Goal: Transaction & Acquisition: Book appointment/travel/reservation

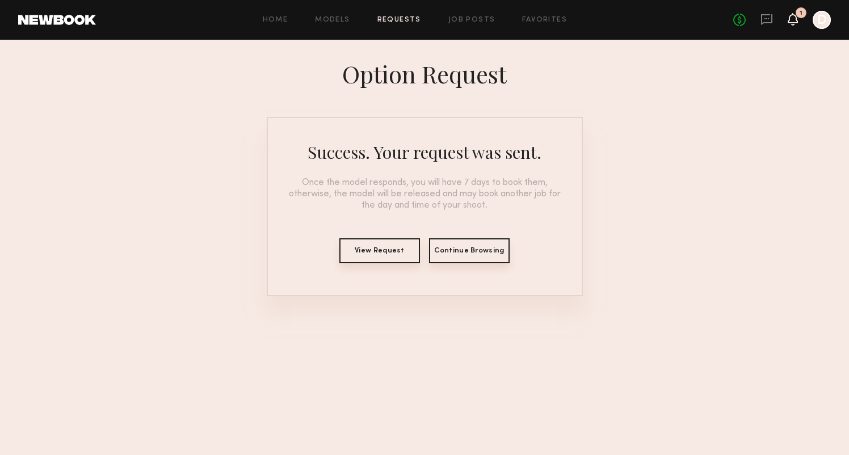
click at [794, 22] on icon at bounding box center [793, 19] width 9 height 8
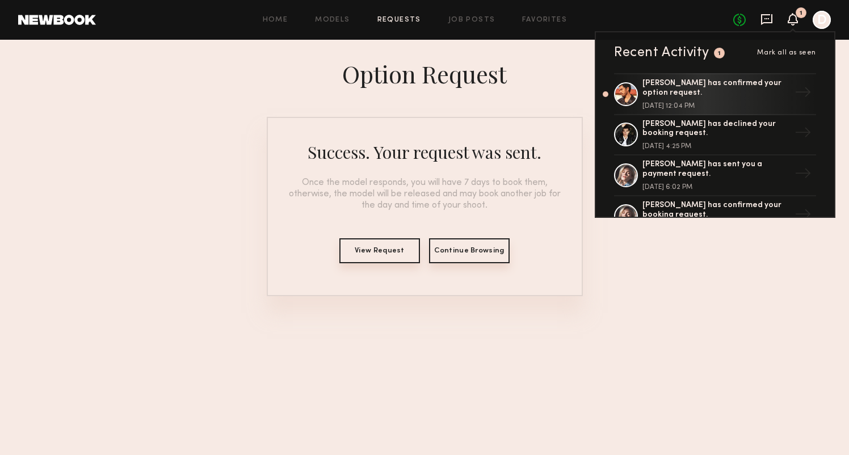
click at [764, 22] on icon at bounding box center [766, 19] width 11 height 11
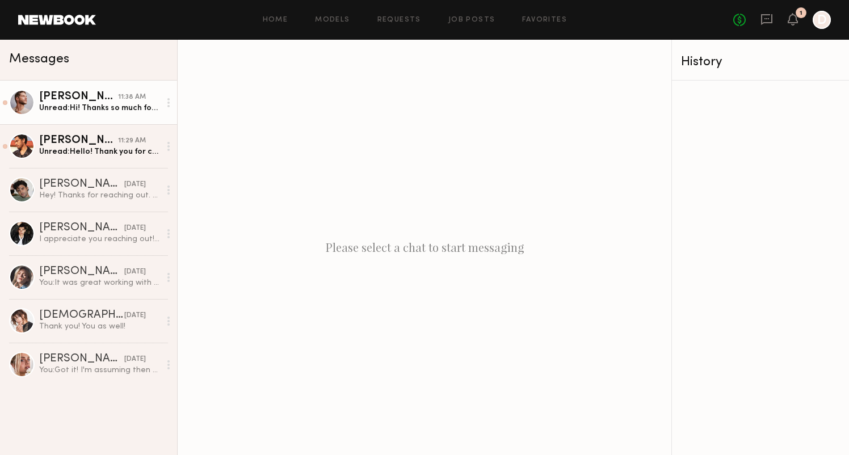
click at [110, 120] on link "Joseph S. 11:38 AM Unread: Hi! Thanks so much for your request. I’m working in …" at bounding box center [88, 103] width 177 height 44
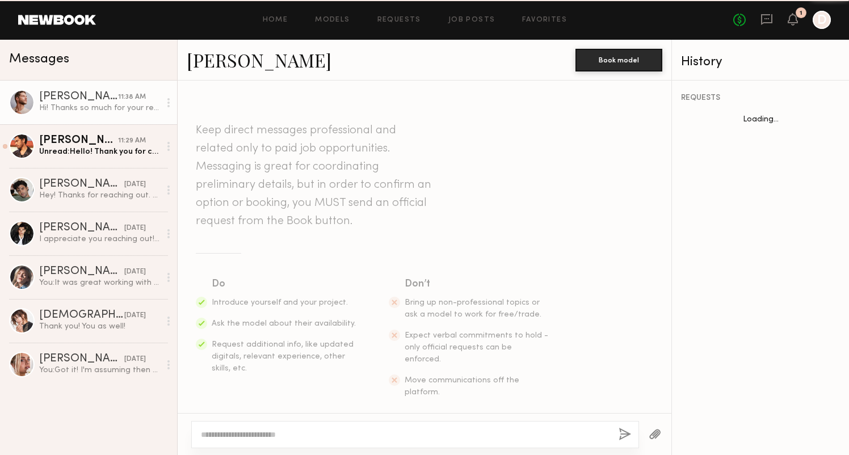
scroll to position [205, 0]
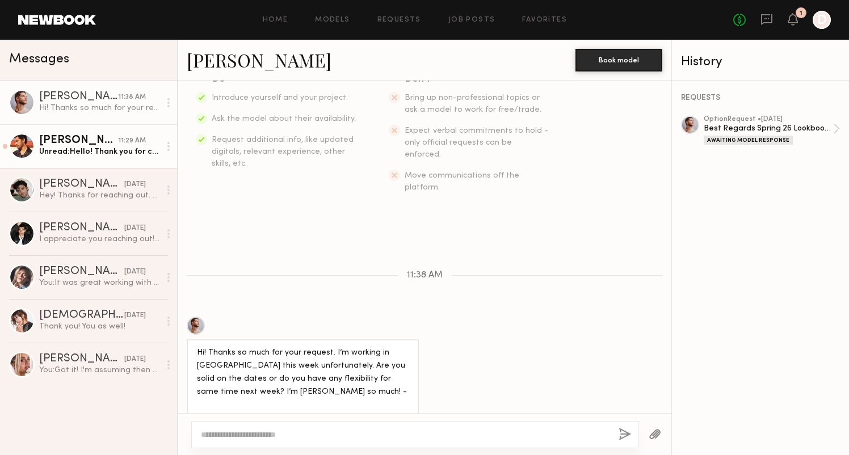
click at [86, 145] on div "[PERSON_NAME]" at bounding box center [78, 140] width 79 height 11
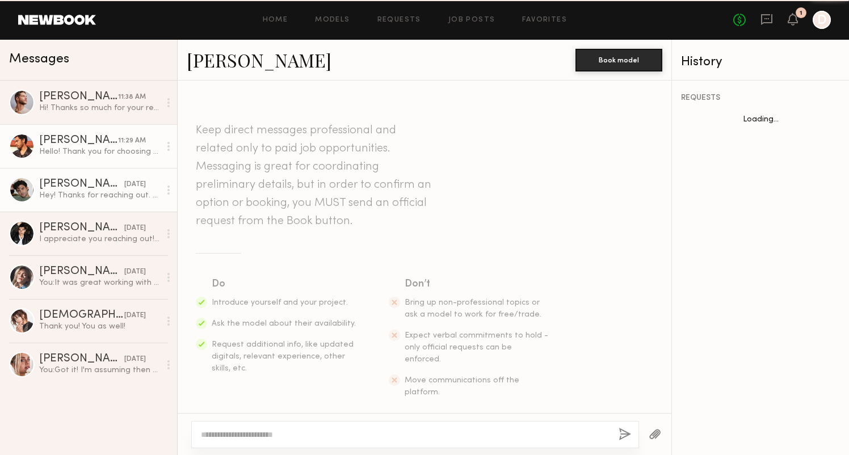
scroll to position [180, 0]
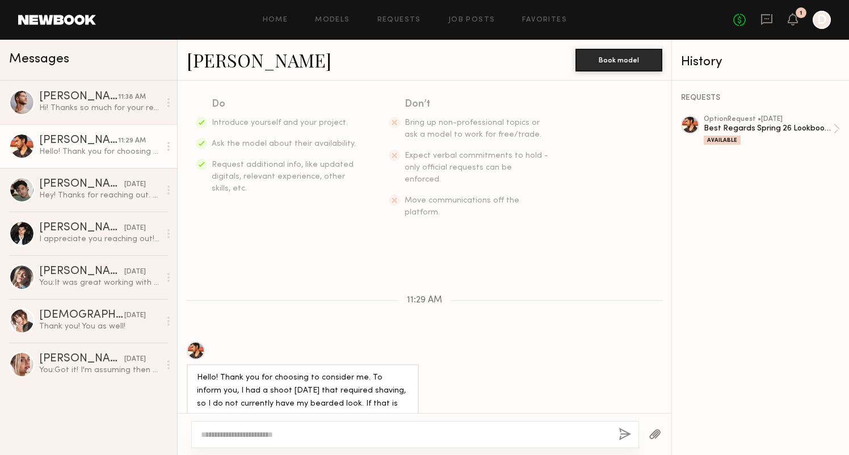
click at [24, 141] on div at bounding box center [22, 146] width 26 height 26
click at [689, 126] on div at bounding box center [690, 125] width 18 height 18
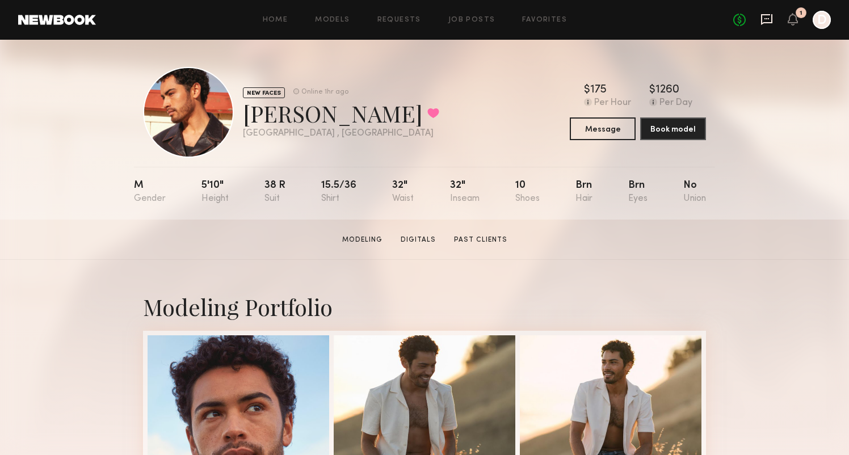
click at [772, 19] on icon at bounding box center [766, 19] width 11 height 11
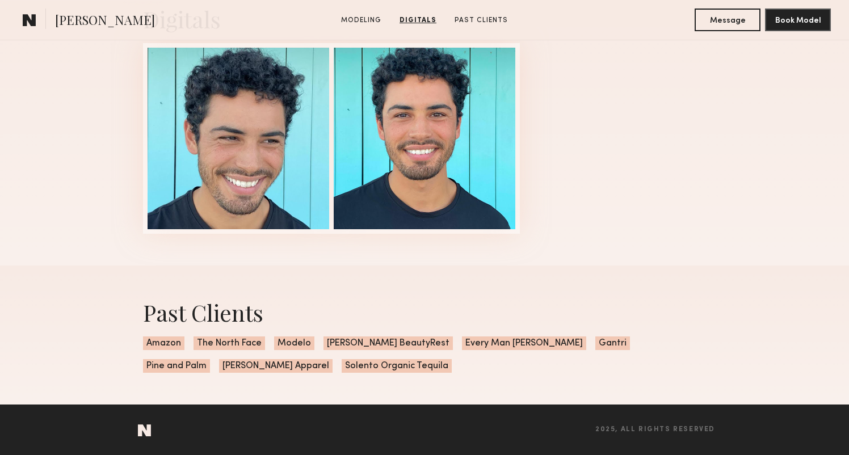
scroll to position [1139, 0]
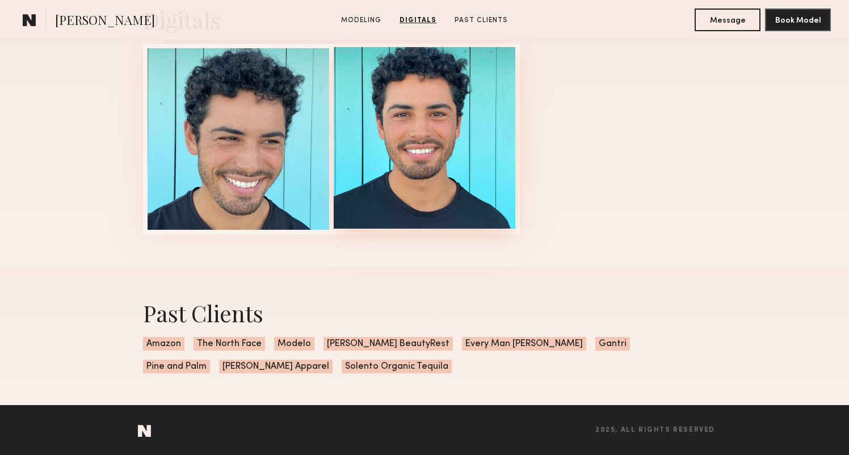
click at [422, 147] on div at bounding box center [425, 138] width 182 height 182
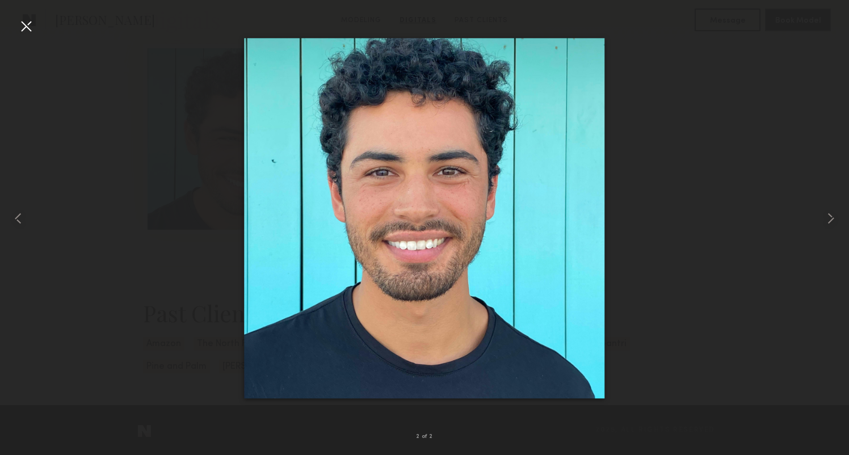
click at [23, 26] on div at bounding box center [26, 26] width 18 height 18
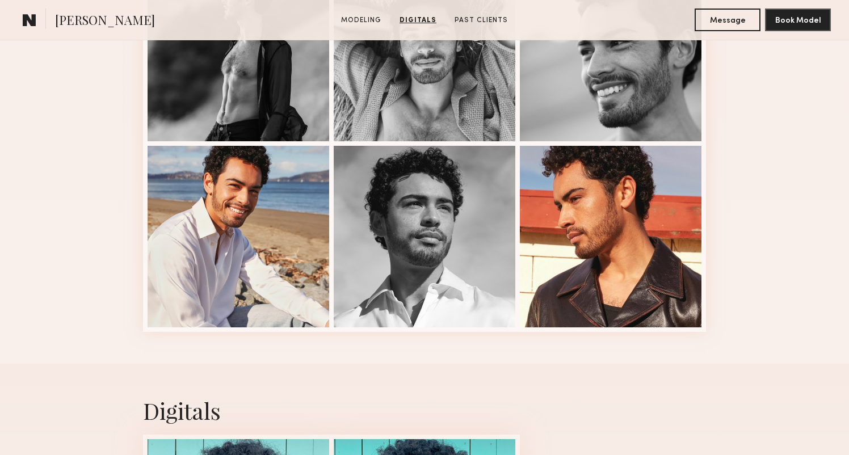
scroll to position [682, 0]
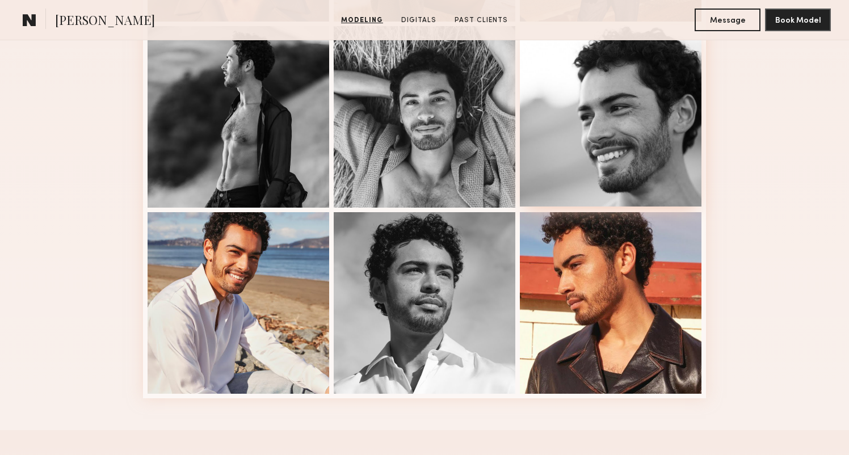
click at [625, 160] on div at bounding box center [611, 116] width 182 height 182
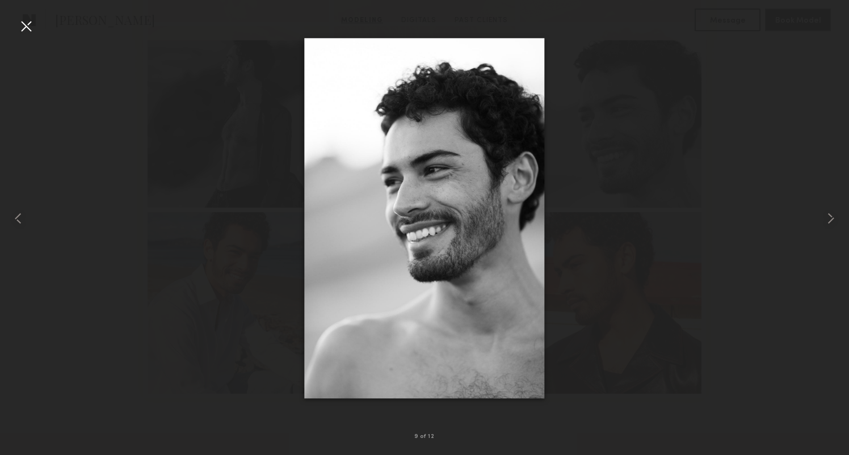
click at [30, 24] on div at bounding box center [26, 26] width 18 height 18
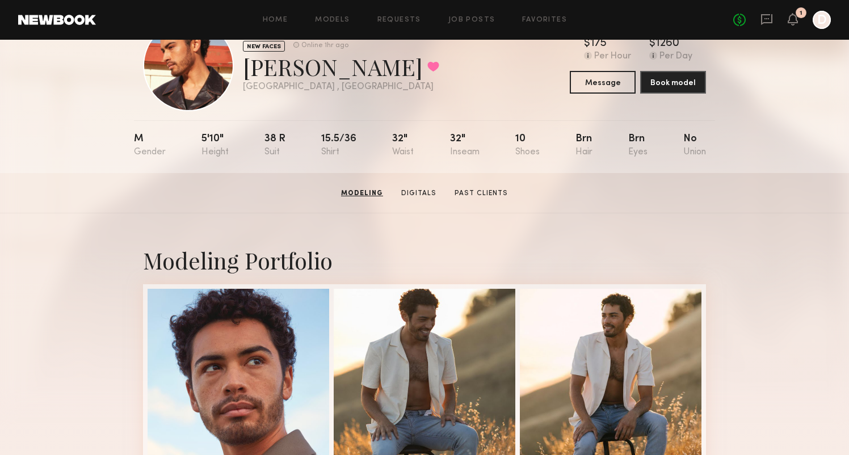
scroll to position [37, 0]
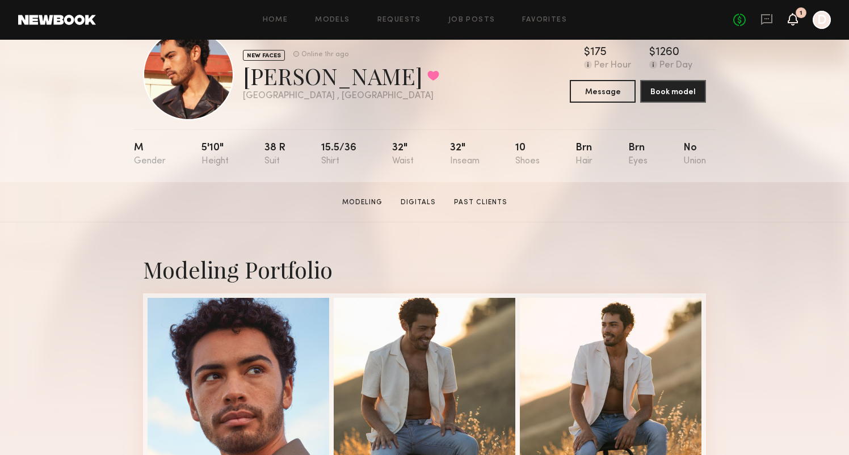
click at [793, 20] on icon at bounding box center [793, 19] width 9 height 8
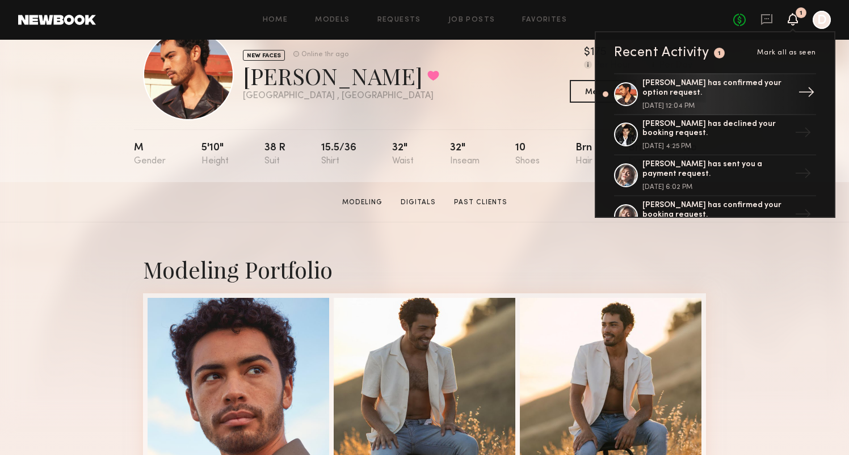
click at [700, 91] on div "Jacob R. has confirmed your option request." at bounding box center [717, 88] width 148 height 19
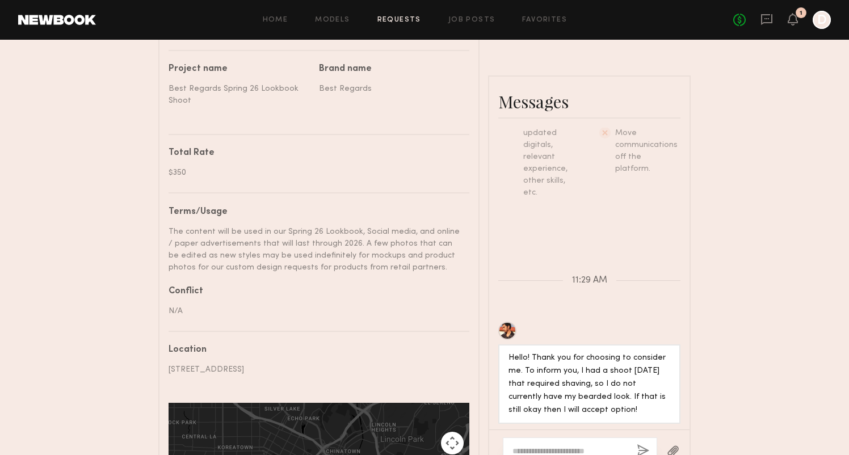
scroll to position [557, 0]
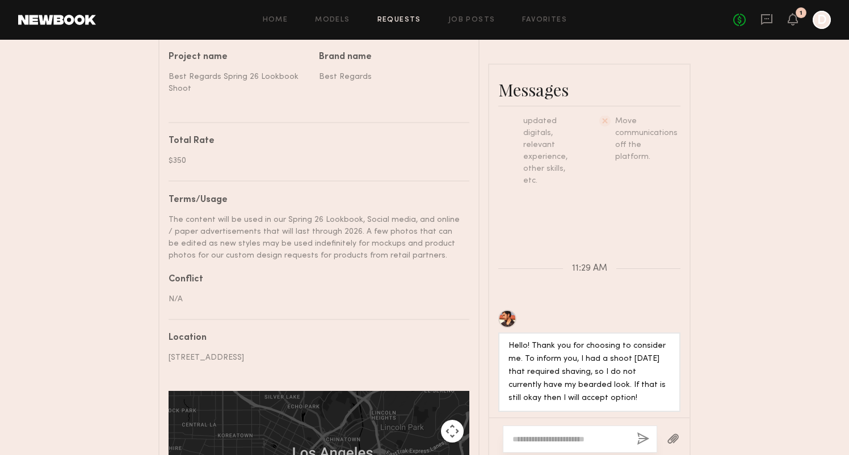
click at [594, 434] on textarea at bounding box center [570, 439] width 115 height 11
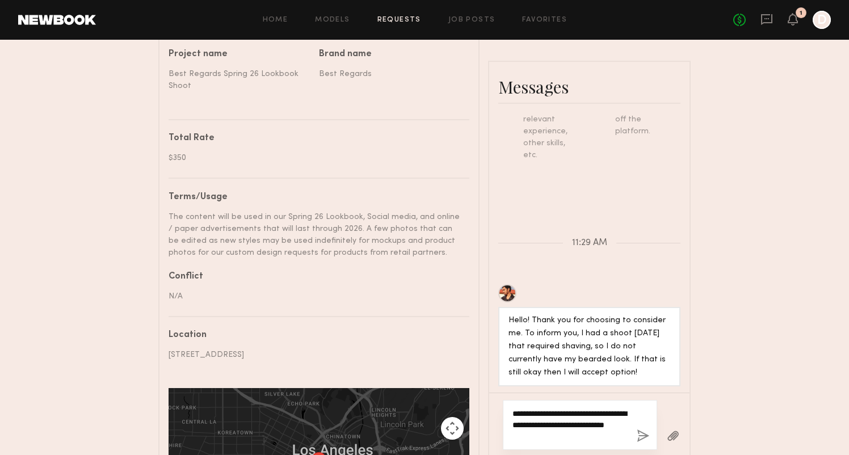
scroll to position [421, 0]
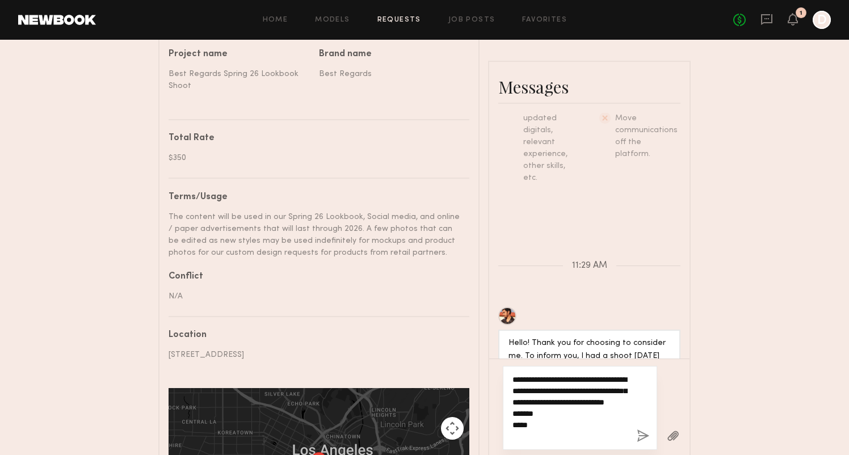
type textarea "**********"
click at [643, 430] on button "button" at bounding box center [643, 437] width 12 height 14
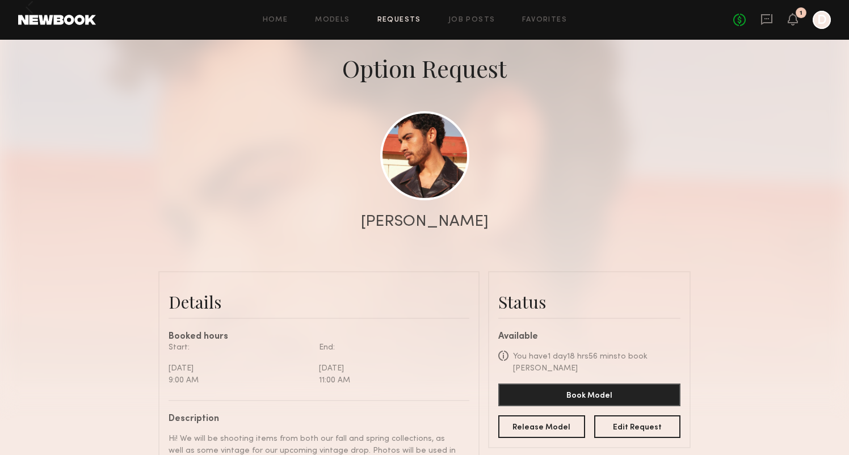
scroll to position [86, 0]
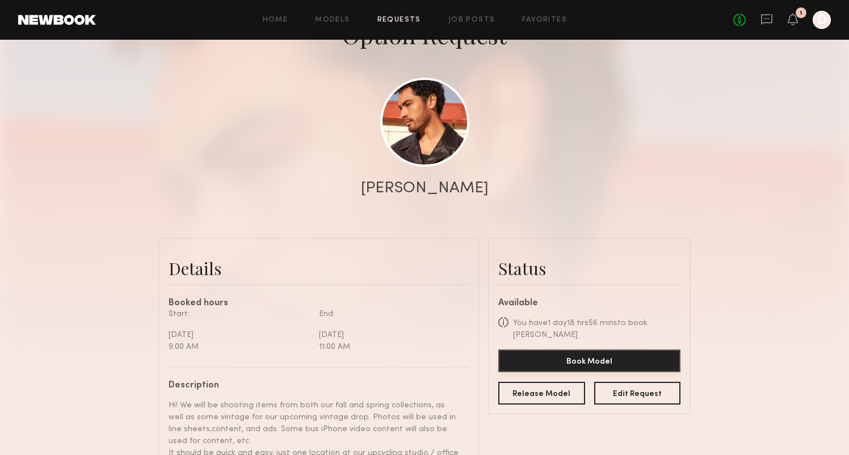
click at [631, 351] on button "Book Model" at bounding box center [589, 361] width 182 height 23
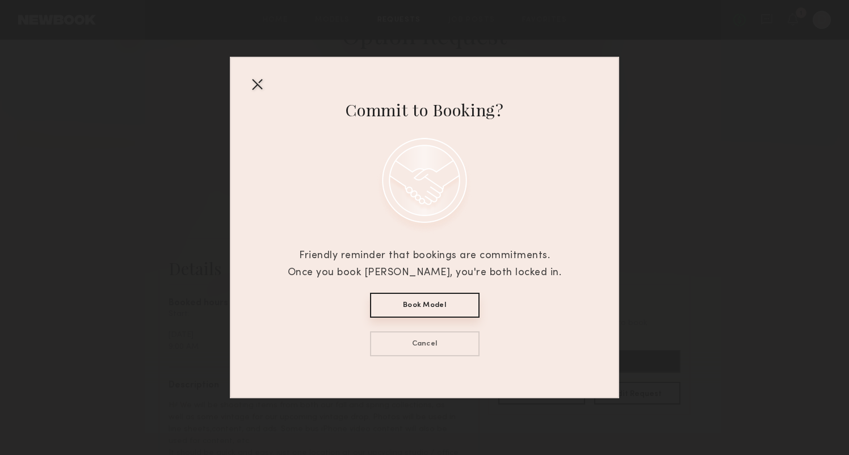
click at [447, 309] on button "Book Model" at bounding box center [425, 305] width 110 height 25
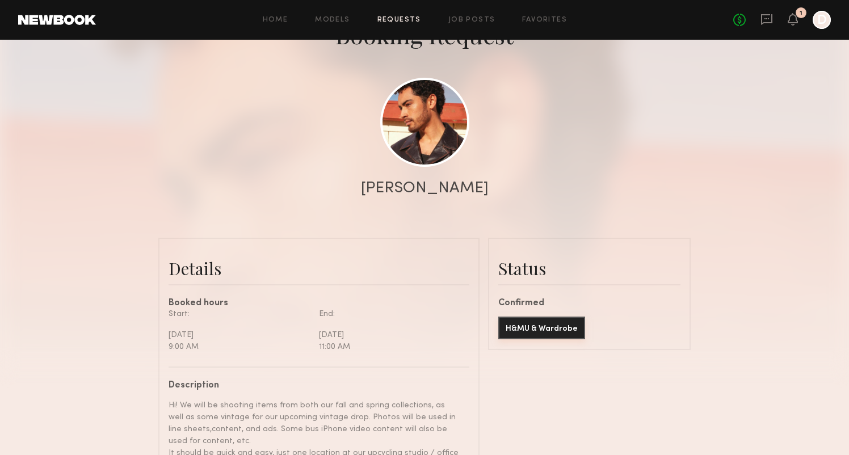
click at [555, 336] on button "H&MU & Wardrobe" at bounding box center [541, 328] width 87 height 23
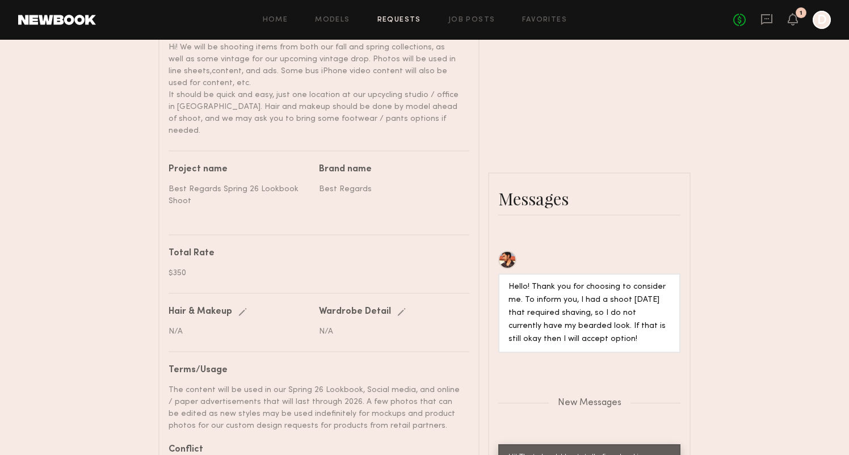
scroll to position [429, 0]
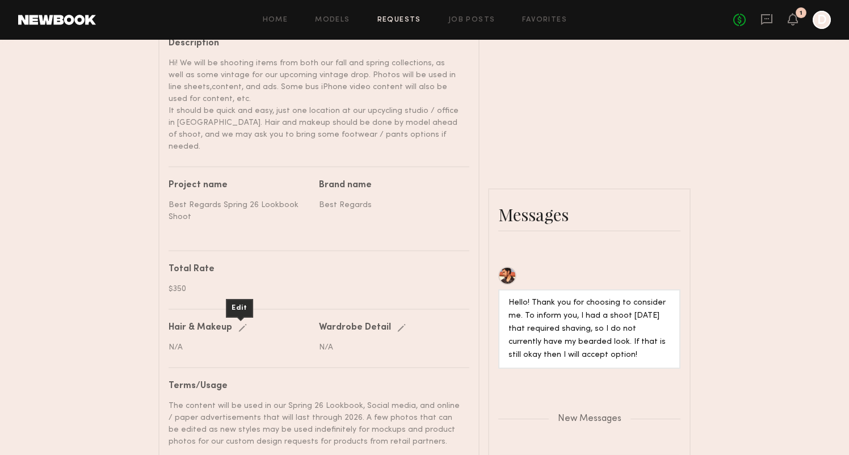
click at [239, 324] on div "Edit" at bounding box center [244, 328] width 13 height 9
click at [239, 343] on input "text" at bounding box center [241, 348] width 144 height 11
click at [403, 324] on div "Edit" at bounding box center [403, 328] width 13 height 9
click at [384, 343] on input "text" at bounding box center [391, 348] width 144 height 11
click at [140, 296] on div "Send request Model response Review hours worked Pay model Booking Request [PERS…" at bounding box center [424, 189] width 849 height 1138
